Goal: Task Accomplishment & Management: Manage account settings

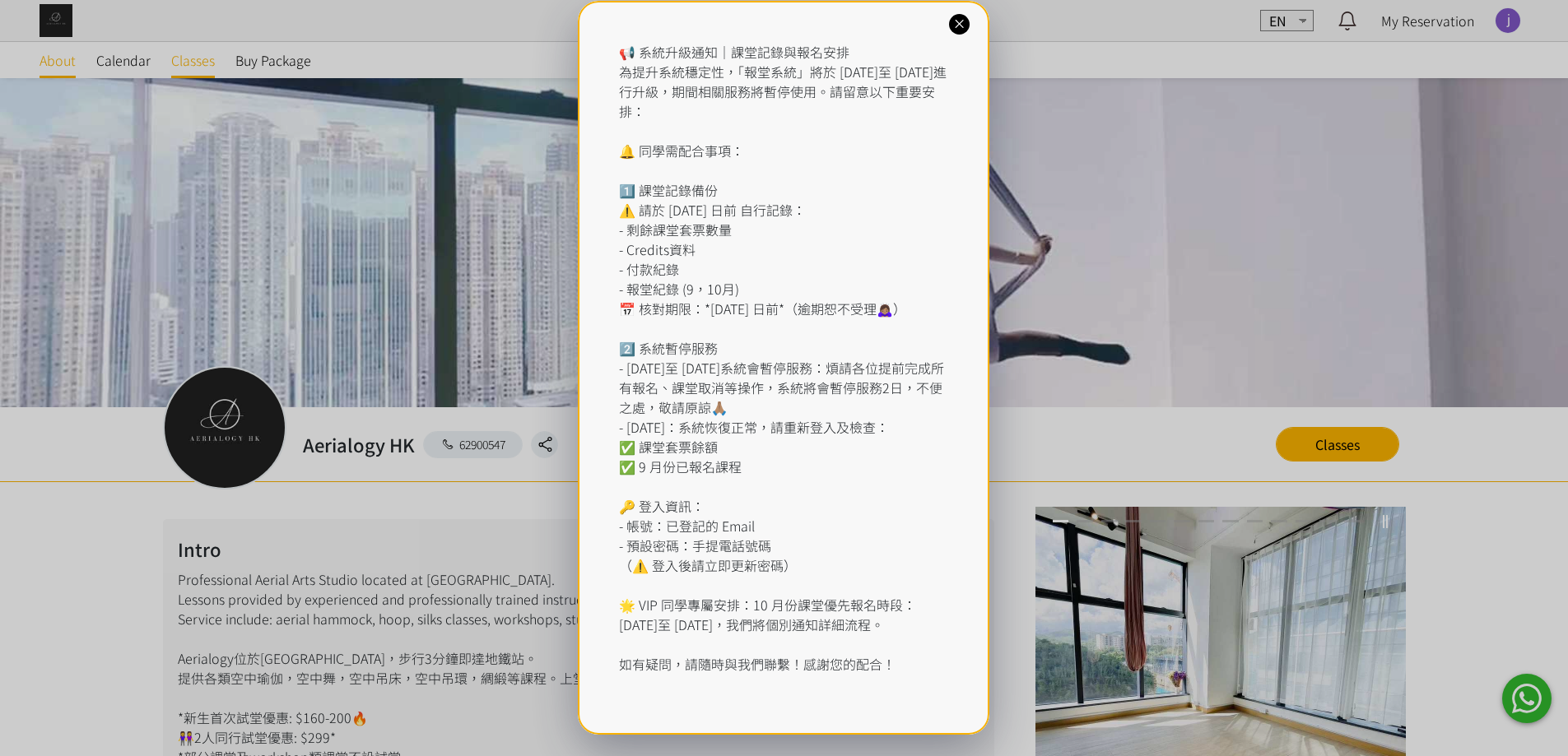
click at [189, 56] on div "📢 系統升級通知｜課堂記錄與報名安排 為提升系統穩定性，「報堂系統」將於 2025 年 9 月 1 日至 2 日進行升級，期間相關服務將暫停使用。請留意以下重…" at bounding box center [784, 378] width 1568 height 756
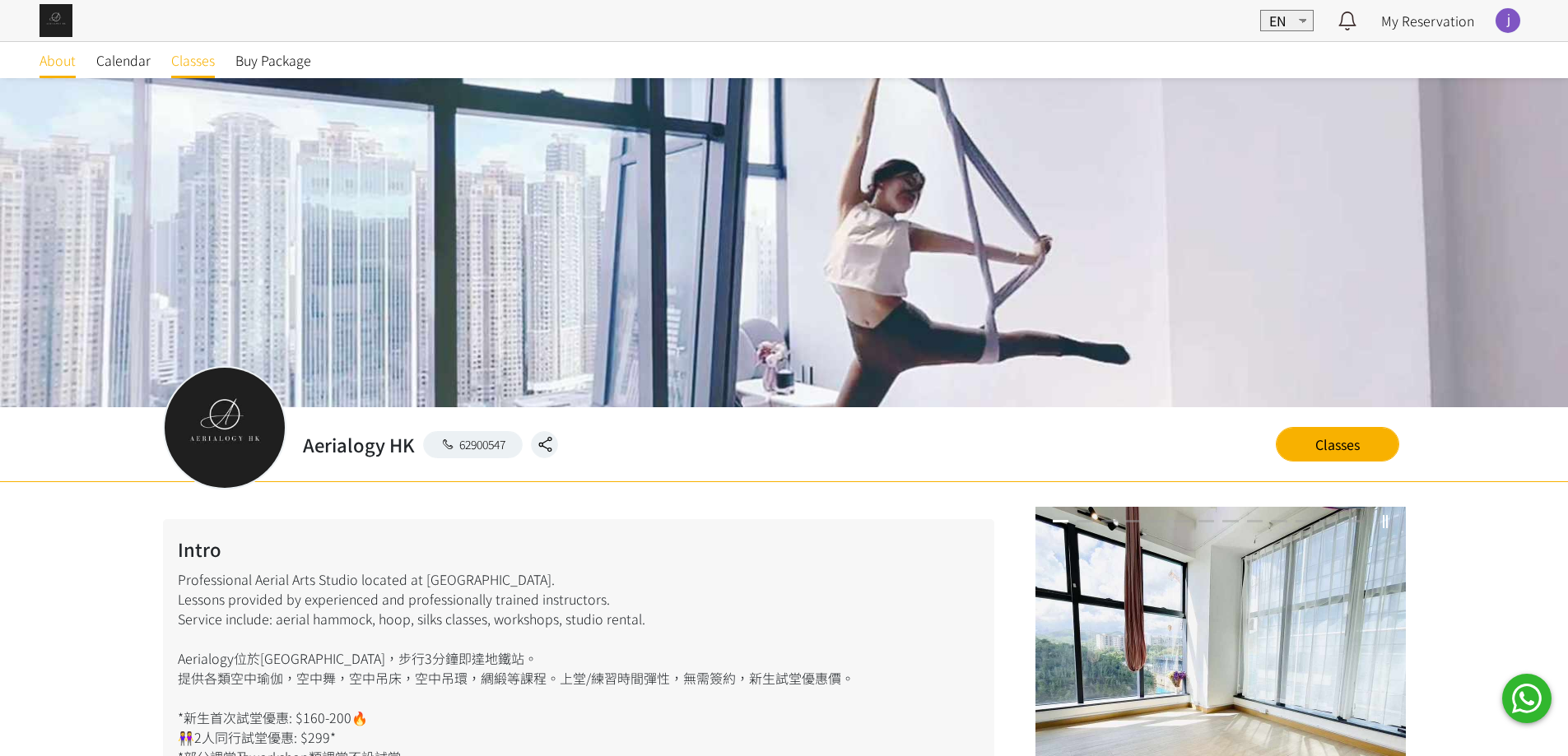
click at [185, 62] on span "Classes" at bounding box center [193, 59] width 43 height 20
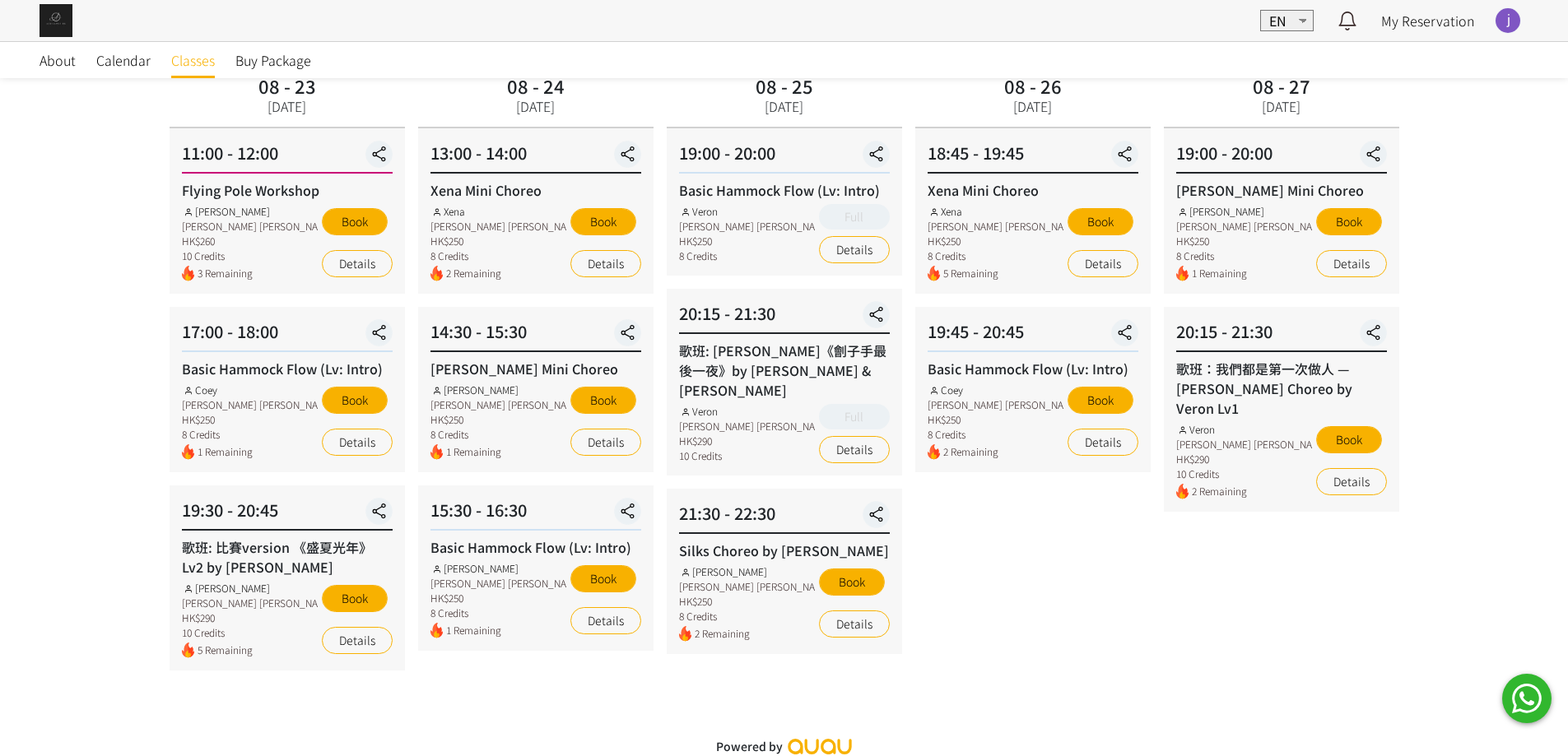
scroll to position [136, 0]
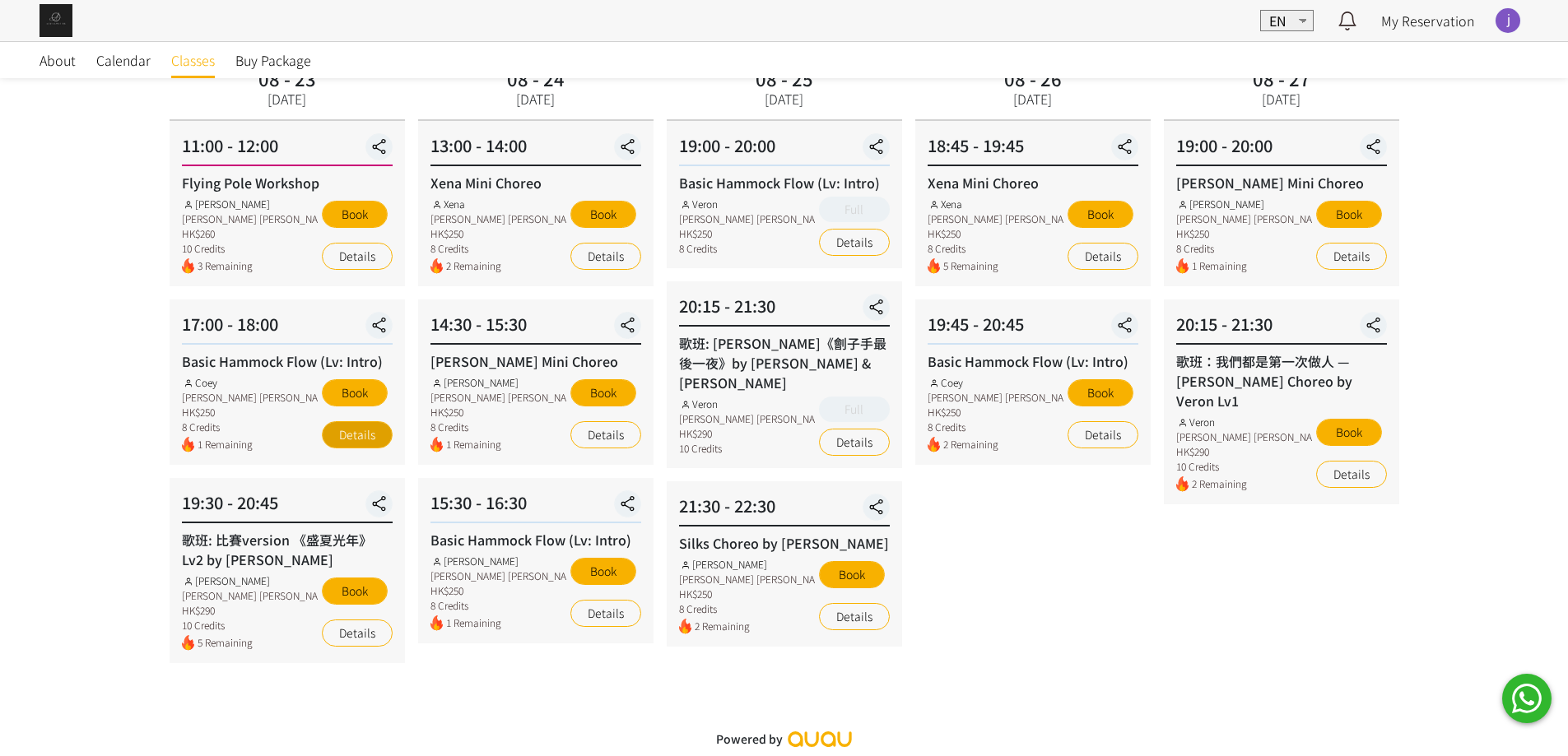
click at [377, 434] on link "Details" at bounding box center [356, 435] width 71 height 27
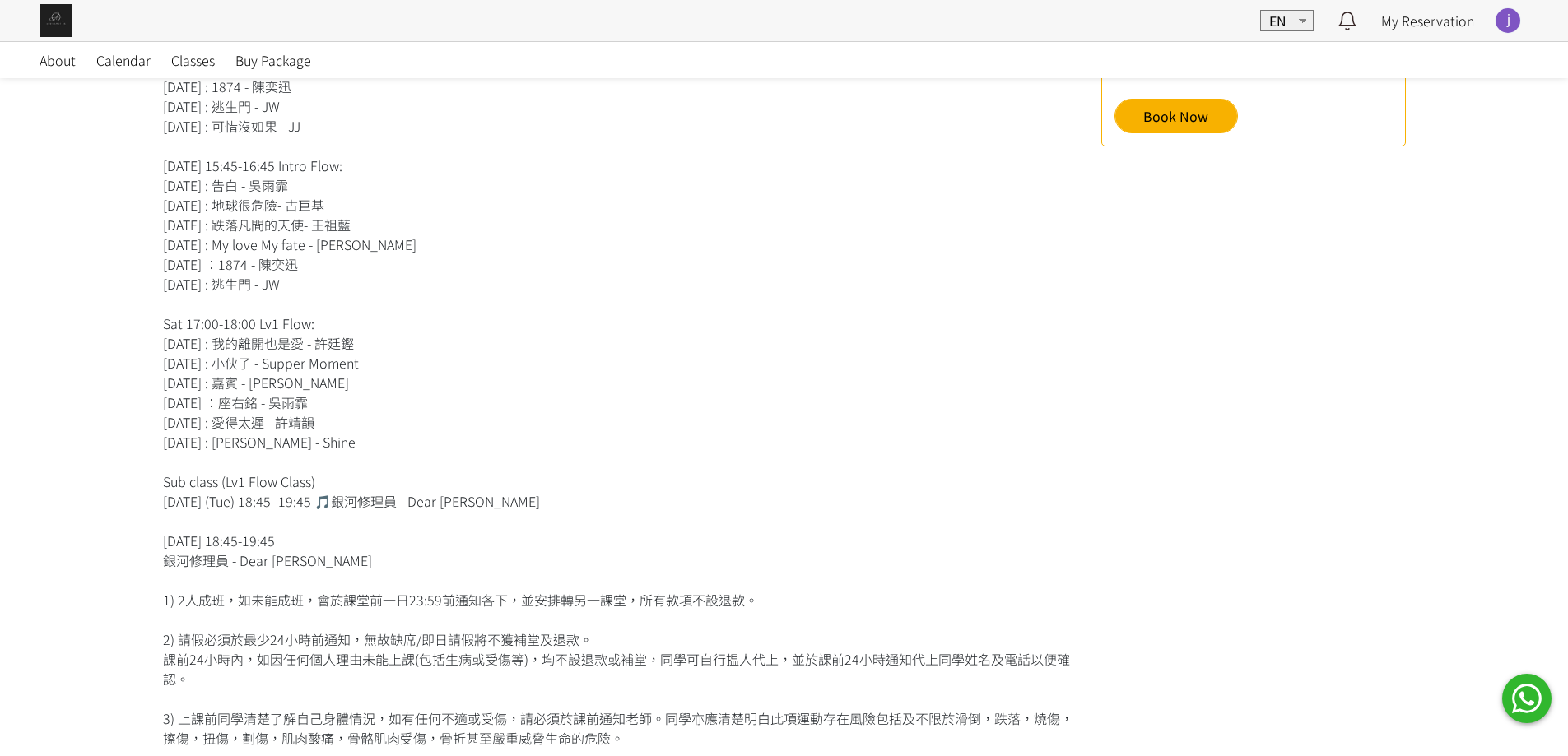
scroll to position [576, 0]
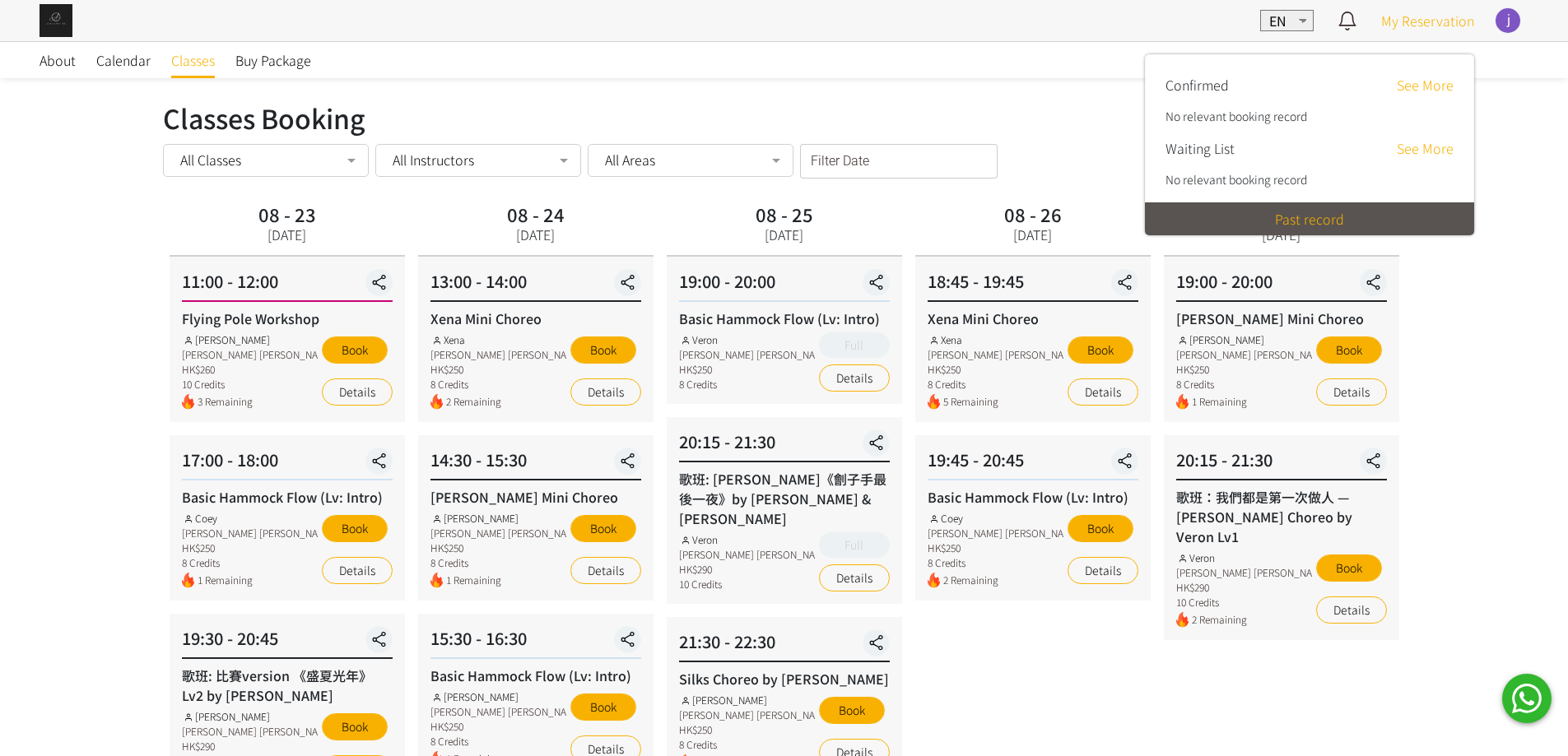
click at [1403, 23] on span "My Reservation" at bounding box center [1428, 20] width 93 height 20
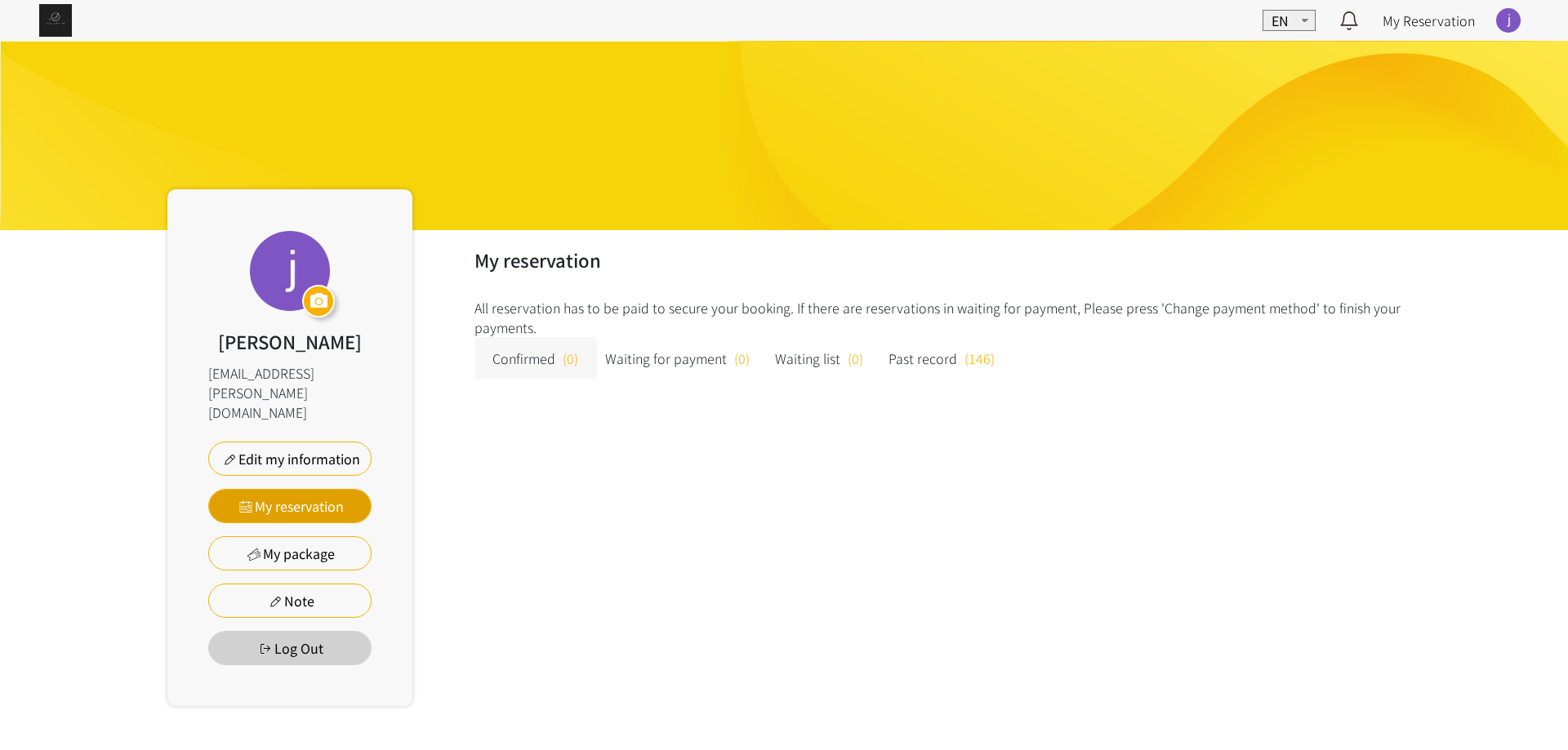
click at [346, 489] on link "My reservation" at bounding box center [290, 506] width 164 height 35
click at [913, 360] on span "Past record" at bounding box center [922, 358] width 68 height 20
click at [922, 361] on span "Past record" at bounding box center [922, 358] width 68 height 20
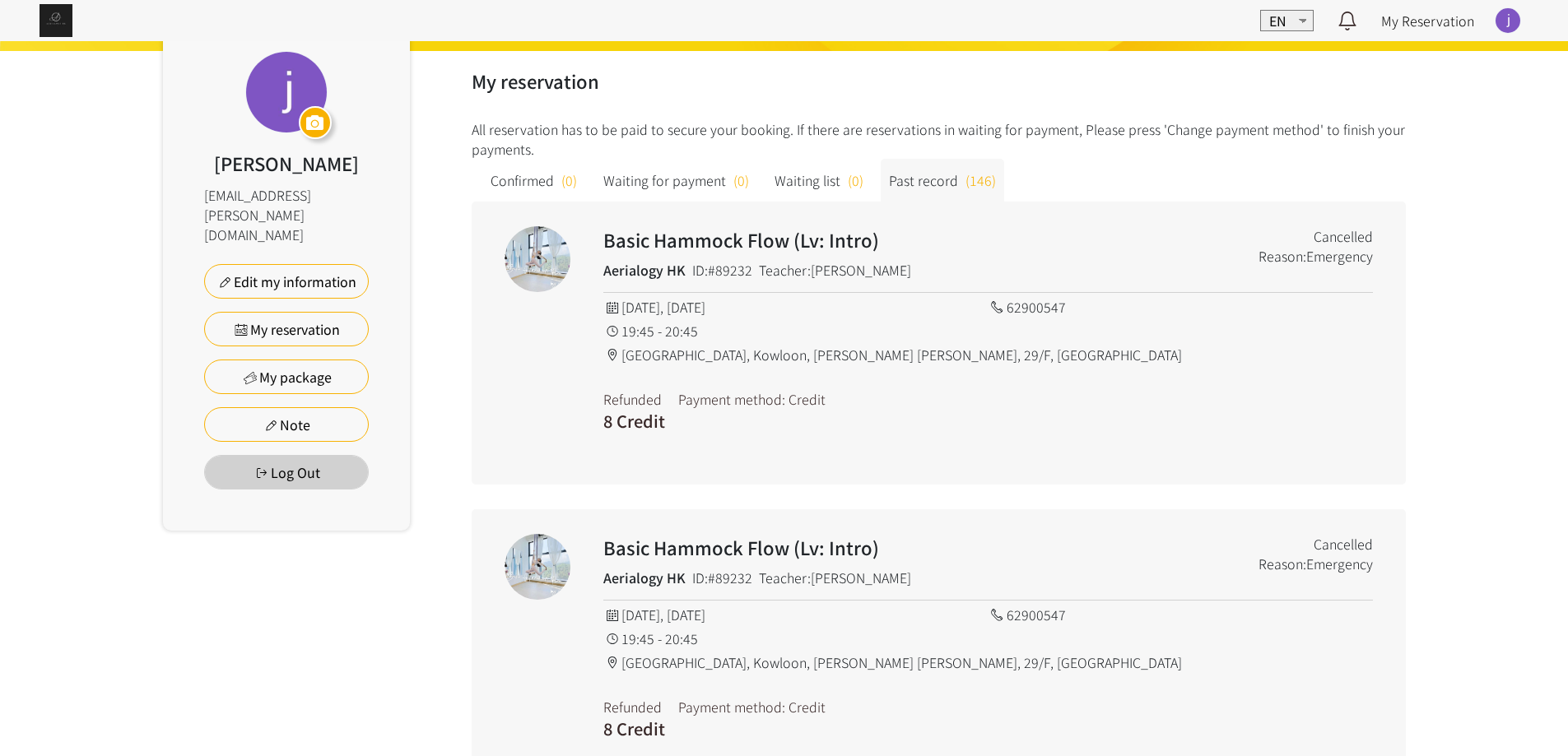
scroll to position [165, 0]
